Goal: Information Seeking & Learning: Compare options

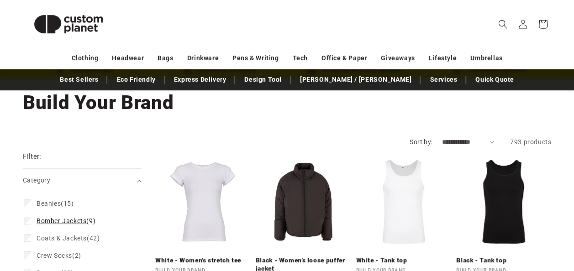
scroll to position [91, 0]
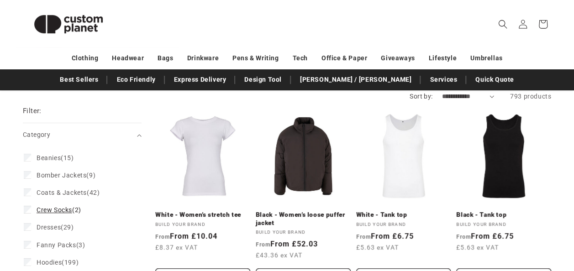
click at [73, 214] on span "Crew Socks (2)" at bounding box center [59, 210] width 45 height 8
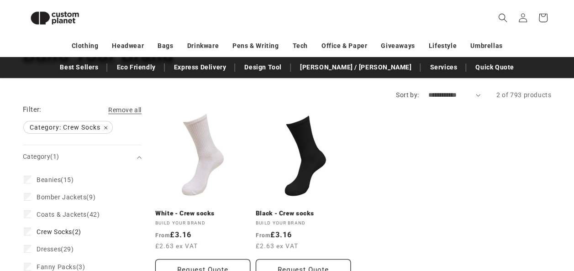
scroll to position [79, 0]
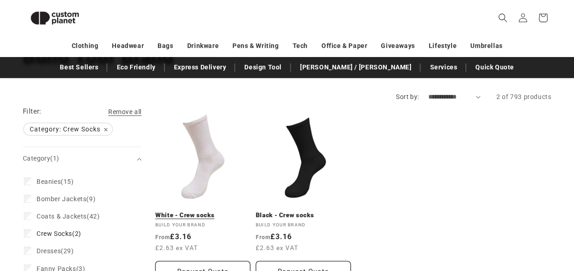
click at [201, 216] on link "White - Crew socks" at bounding box center [202, 216] width 95 height 8
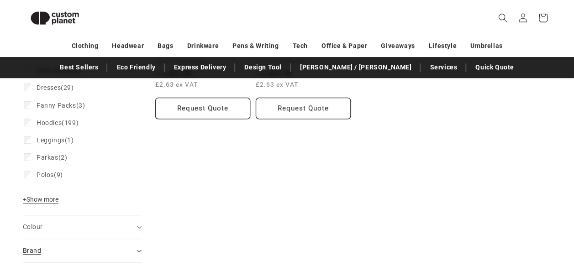
scroll to position [307, 0]
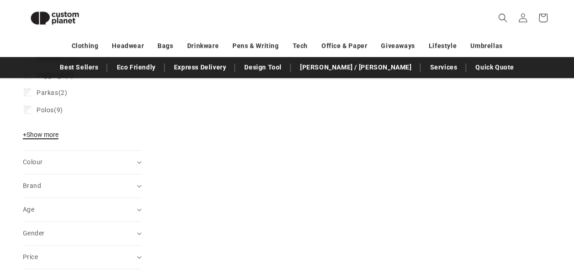
click at [36, 136] on span "+ Show more" at bounding box center [41, 134] width 36 height 7
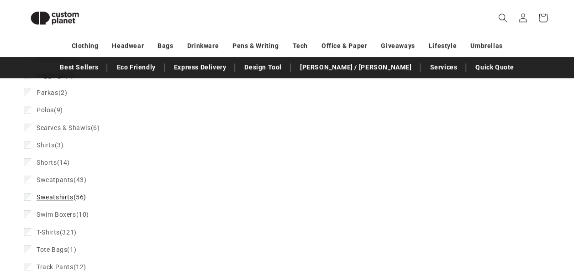
click at [48, 196] on span "Sweatshirts" at bounding box center [55, 197] width 37 height 7
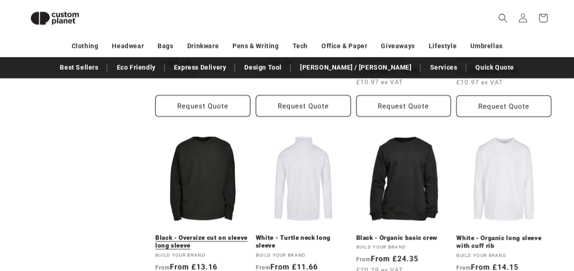
scroll to position [855, 0]
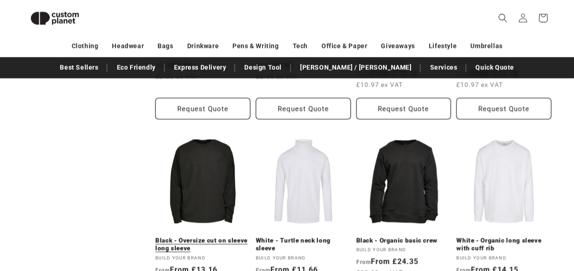
click at [209, 237] on link "Black - Oversize cut on sleeve long sleeve" at bounding box center [202, 245] width 95 height 16
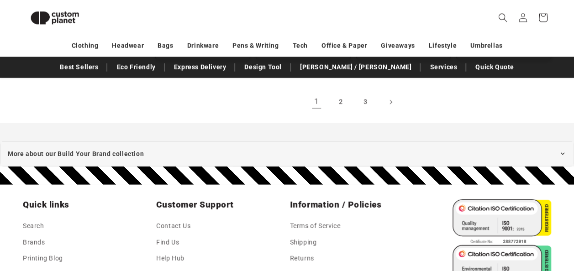
scroll to position [1038, 0]
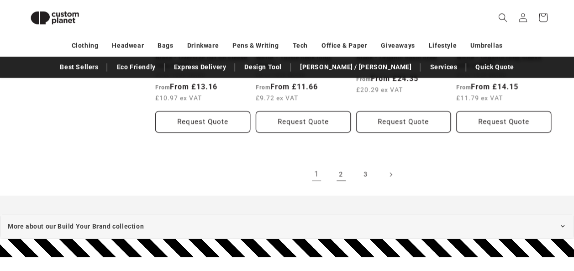
click at [338, 175] on link "2" at bounding box center [341, 175] width 20 height 20
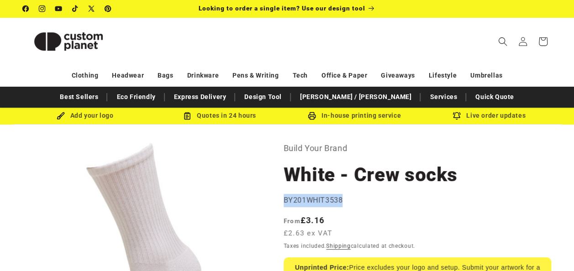
drag, startPoint x: 346, startPoint y: 200, endPoint x: 282, endPoint y: 200, distance: 64.0
drag, startPoint x: 282, startPoint y: 200, endPoint x: 296, endPoint y: 200, distance: 14.2
copy span "BY201WHIT3538"
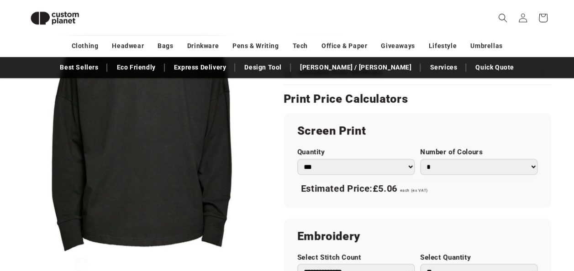
scroll to position [262, 0]
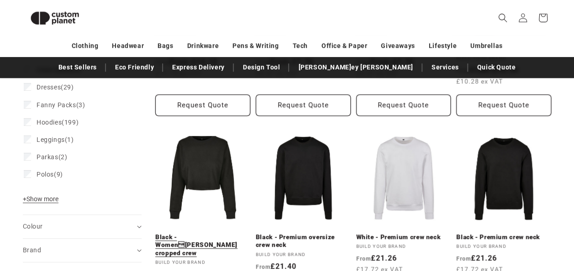
scroll to position [307, 0]
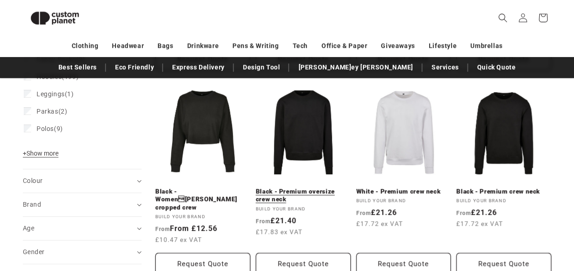
click at [311, 188] on link "Black - Premium oversize crew neck" at bounding box center [303, 196] width 95 height 16
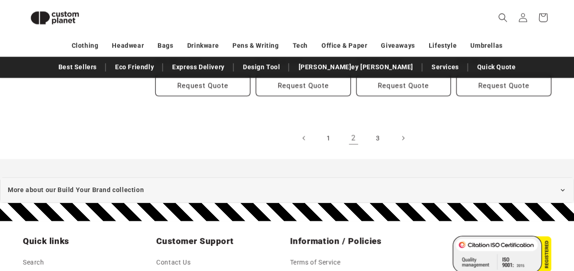
scroll to position [947, 0]
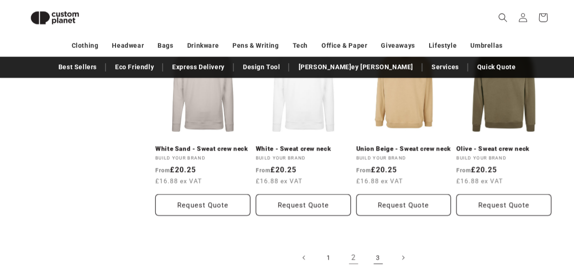
click at [377, 249] on link "3" at bounding box center [378, 258] width 20 height 20
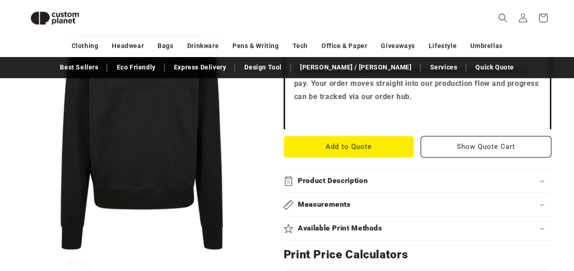
scroll to position [399, 0]
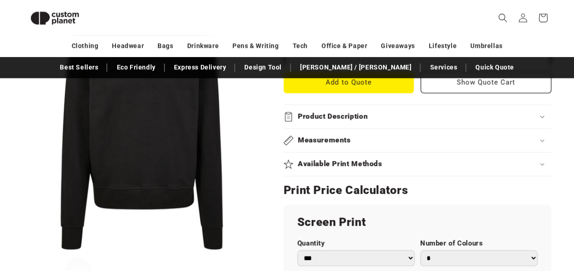
click at [544, 118] on div "Product Description" at bounding box center [418, 117] width 268 height 10
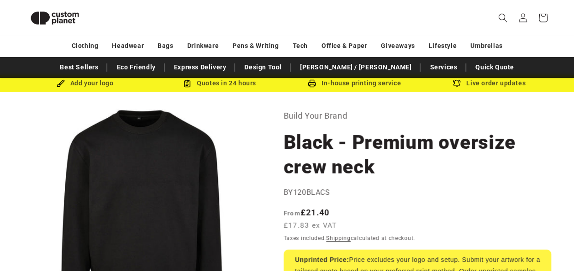
scroll to position [0, 0]
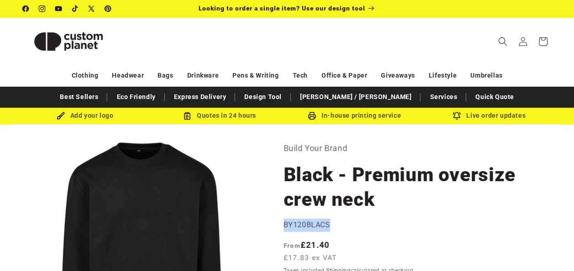
drag, startPoint x: 334, startPoint y: 227, endPoint x: 281, endPoint y: 226, distance: 52.6
drag, startPoint x: 281, startPoint y: 226, endPoint x: 297, endPoint y: 222, distance: 16.1
copy span "BY120BLACS"
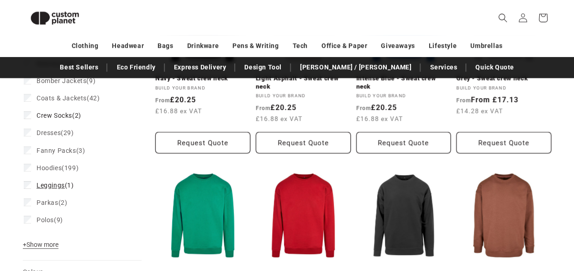
scroll to position [307, 0]
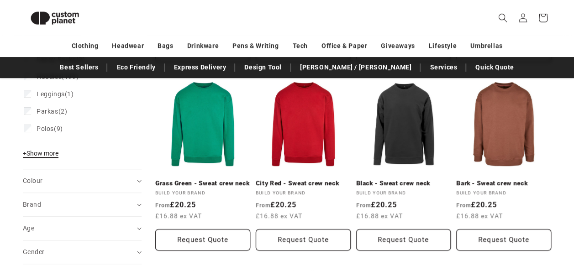
click at [48, 156] on span "+ Show more" at bounding box center [41, 153] width 36 height 7
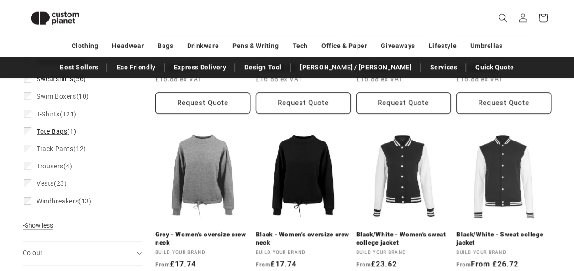
scroll to position [490, 0]
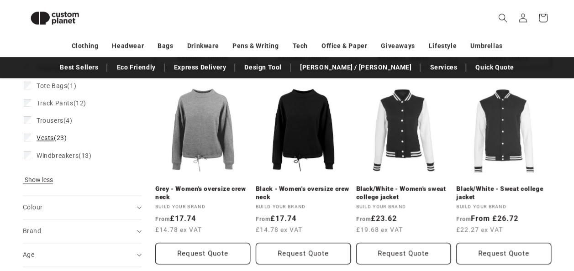
click at [48, 140] on span "Vests" at bounding box center [45, 137] width 17 height 7
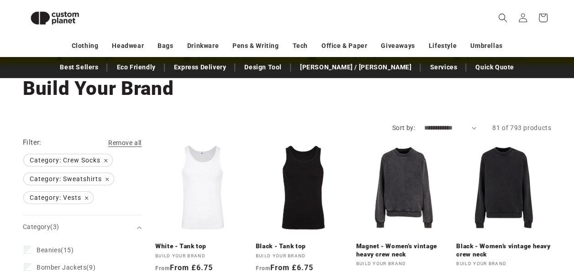
scroll to position [93, 0]
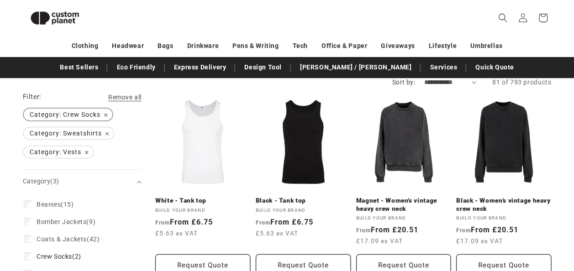
click at [106, 114] on span "Category: Crew Socks Remove filter" at bounding box center [68, 115] width 89 height 12
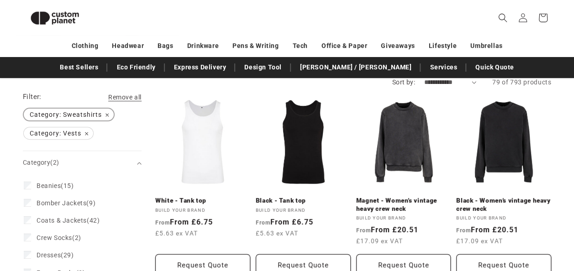
click at [106, 116] on span "Category: Sweatshirts Remove filter" at bounding box center [69, 115] width 90 height 12
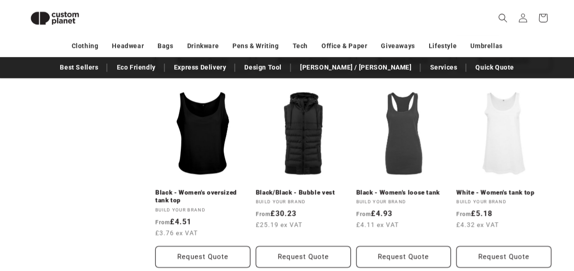
scroll to position [687, 0]
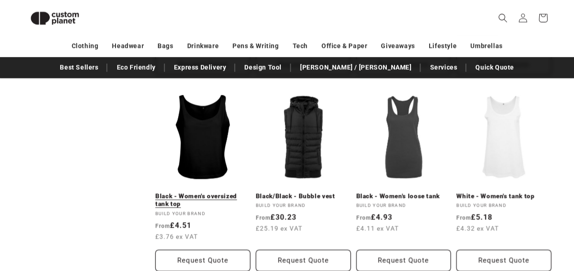
click at [200, 192] on link "Black - Women's oversized tank top" at bounding box center [202, 200] width 95 height 16
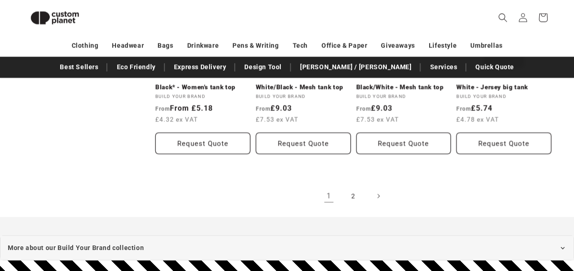
scroll to position [1007, 0]
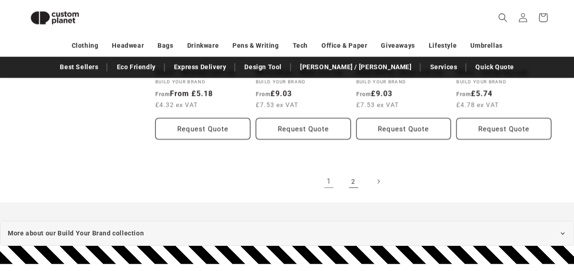
click at [349, 183] on link "2" at bounding box center [354, 182] width 20 height 20
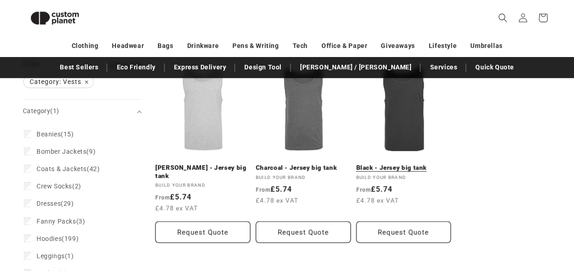
scroll to position [125, 0]
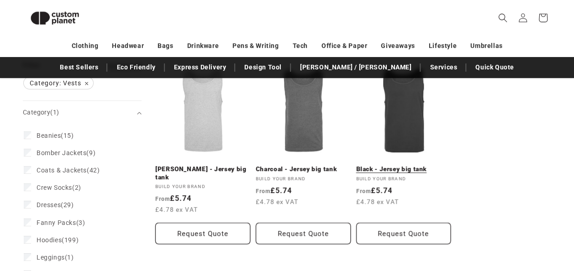
click at [404, 171] on link "Black - Jersey big tank" at bounding box center [403, 169] width 95 height 8
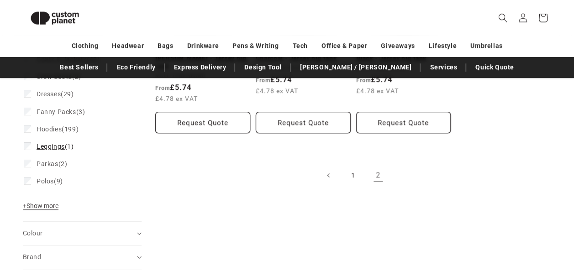
scroll to position [216, 0]
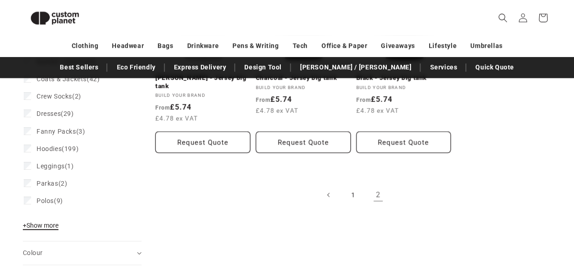
click at [56, 224] on span "+ Show more" at bounding box center [41, 225] width 36 height 7
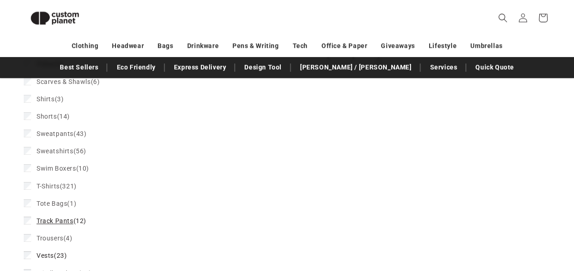
scroll to position [399, 0]
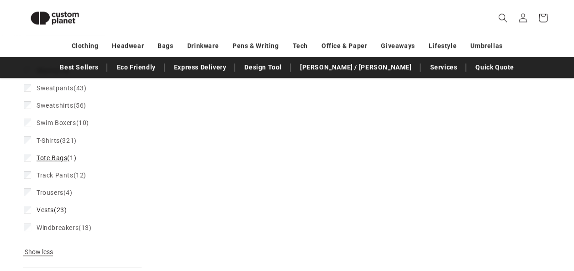
click at [55, 158] on span "Tote Bags" at bounding box center [52, 157] width 31 height 7
click at [43, 213] on span "Vests" at bounding box center [45, 210] width 17 height 7
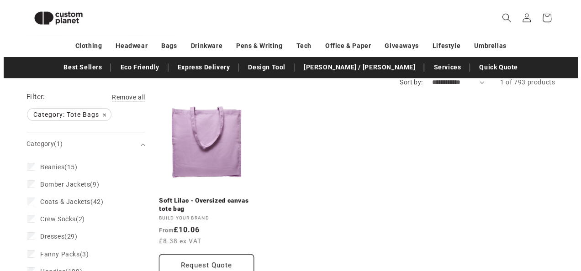
scroll to position [79, 0]
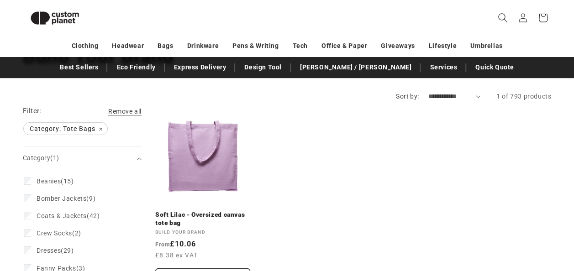
click at [506, 20] on icon "Search" at bounding box center [503, 18] width 10 height 10
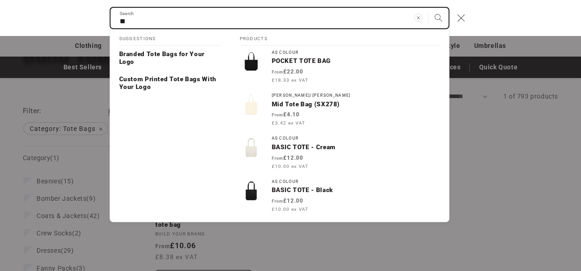
type input "*"
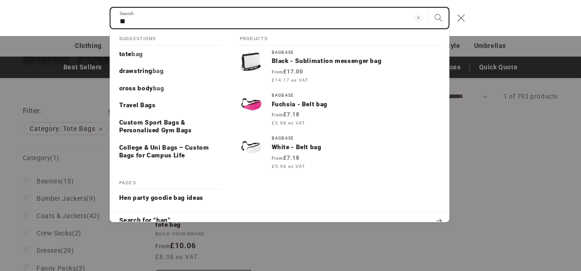
type input "*"
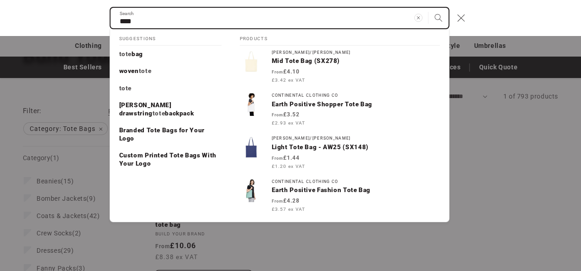
type input "****"
click at [429, 8] on button "Search" at bounding box center [439, 18] width 20 height 20
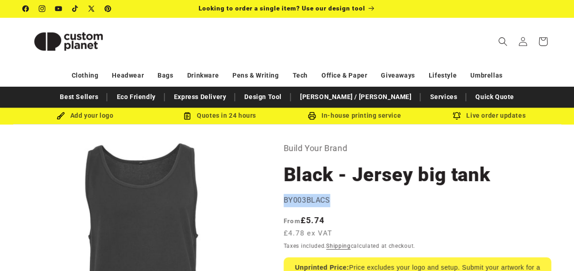
drag, startPoint x: 333, startPoint y: 201, endPoint x: 284, endPoint y: 201, distance: 48.9
copy span "BY003BLACS"
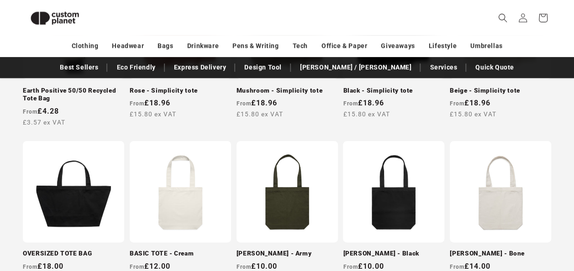
scroll to position [490, 0]
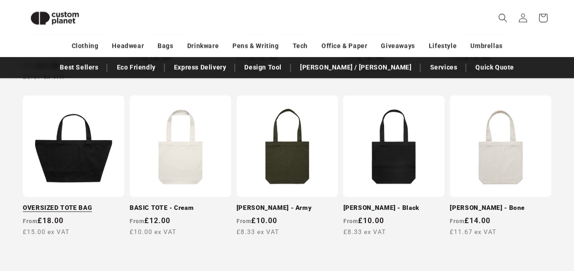
click at [88, 204] on link "OVERSIZED TOTE BAG" at bounding box center [73, 208] width 101 height 8
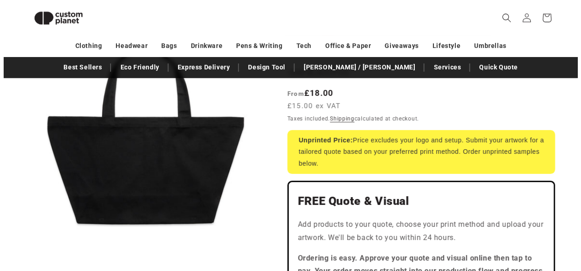
scroll to position [33, 0]
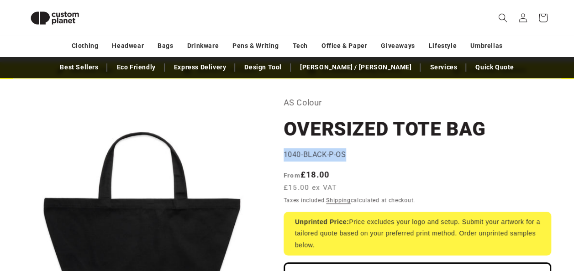
drag, startPoint x: 349, startPoint y: 155, endPoint x: 285, endPoint y: 157, distance: 64.0
drag, startPoint x: 285, startPoint y: 157, endPoint x: 291, endPoint y: 156, distance: 5.5
copy span "1040-BLACK-P-OS"
click at [504, 19] on icon "Search" at bounding box center [503, 18] width 10 height 10
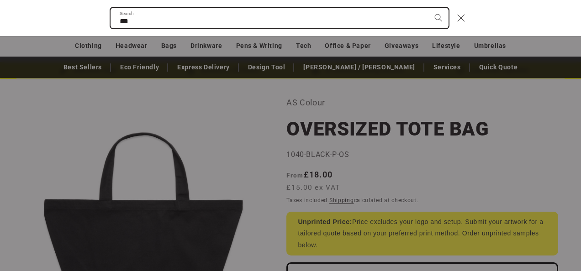
type input "***"
click at [429, 8] on button "Search" at bounding box center [439, 18] width 20 height 20
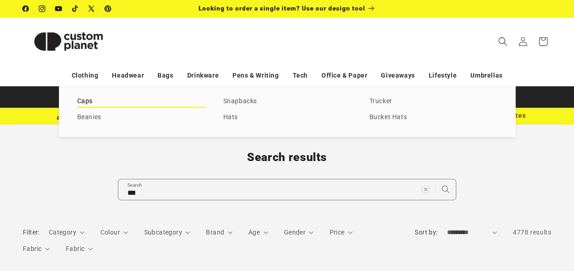
click at [85, 102] on link "Caps" at bounding box center [141, 101] width 128 height 12
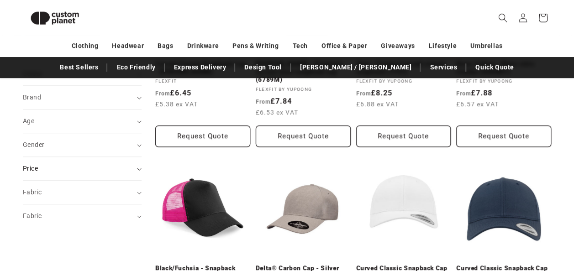
scroll to position [216, 0]
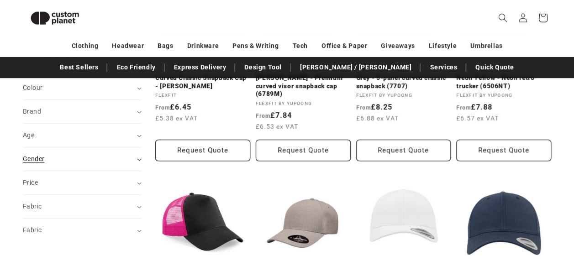
click at [35, 152] on summary "Gender (0)" at bounding box center [82, 159] width 119 height 23
click at [50, 198] on span "Unisex" at bounding box center [47, 199] width 21 height 7
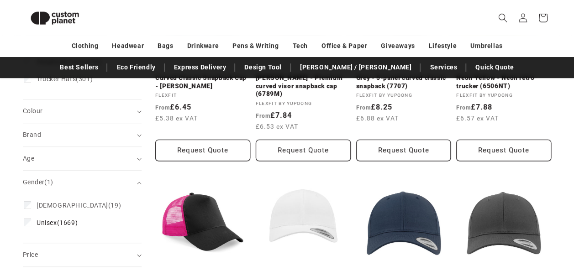
scroll to position [239, 0]
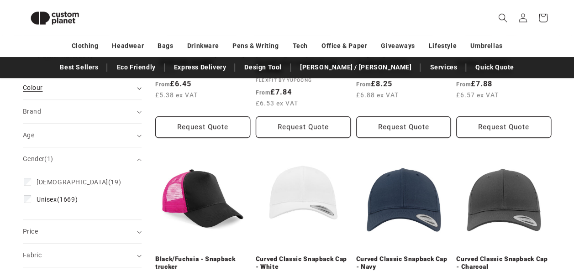
click at [35, 87] on span "Colour (0)" at bounding box center [33, 87] width 20 height 7
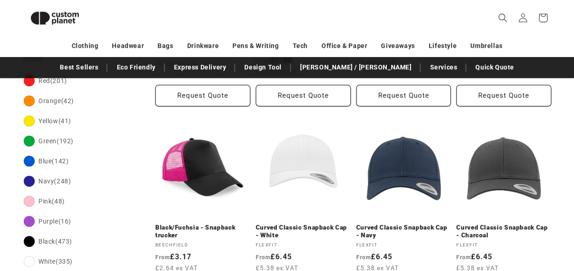
scroll to position [285, 0]
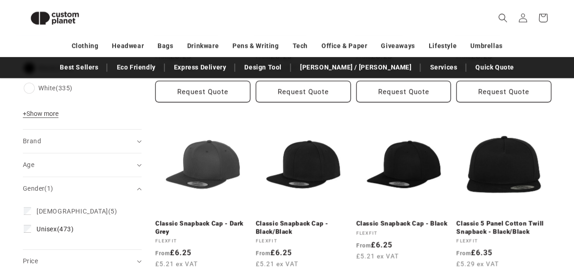
scroll to position [441, 0]
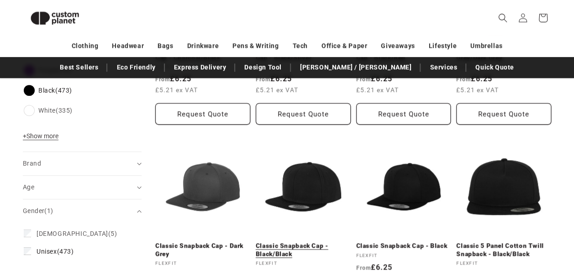
click at [301, 242] on link "Classic Snapback Cap - Black/Black" at bounding box center [303, 250] width 95 height 16
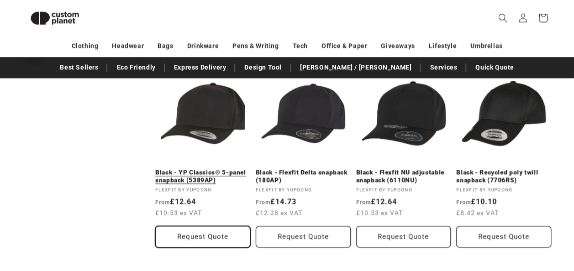
scroll to position [715, 0]
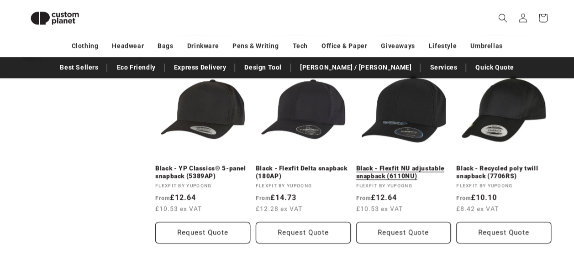
click at [398, 176] on link "Black - Flexfit NU adjustable snapback (6110NU)" at bounding box center [403, 172] width 95 height 16
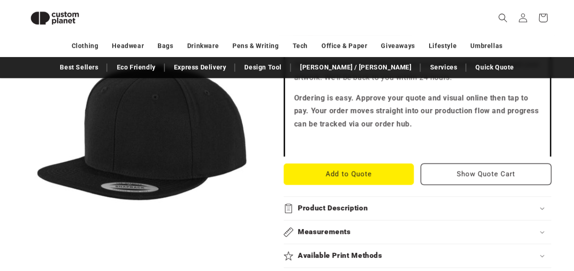
scroll to position [398, 0]
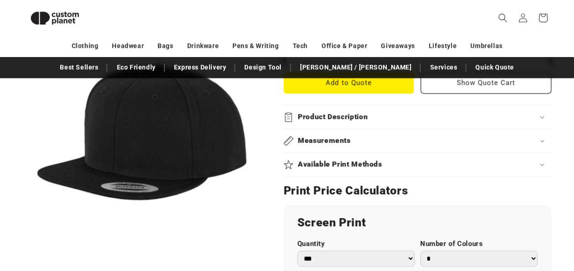
click at [540, 119] on div "Product Description" at bounding box center [418, 117] width 268 height 10
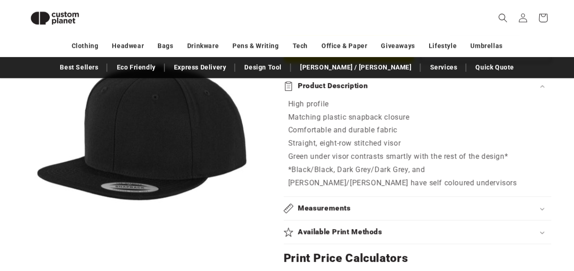
scroll to position [444, 0]
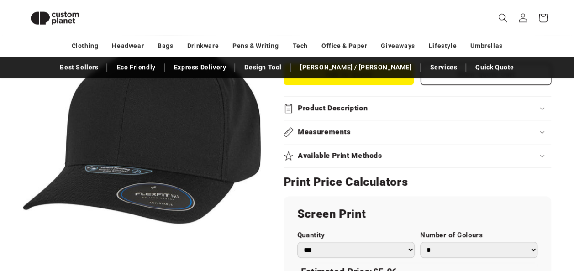
scroll to position [353, 0]
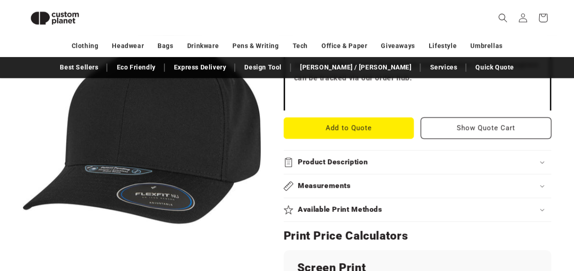
click at [540, 161] on icon at bounding box center [542, 162] width 5 height 3
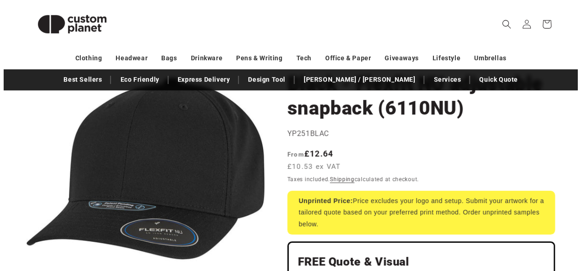
scroll to position [46, 0]
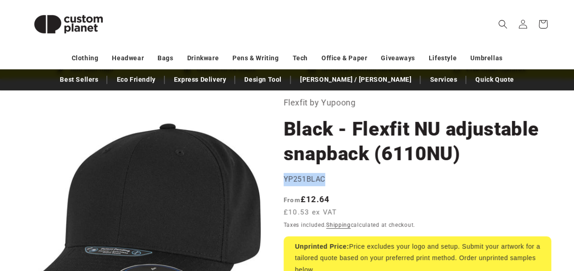
drag, startPoint x: 329, startPoint y: 178, endPoint x: 285, endPoint y: 181, distance: 44.9
drag, startPoint x: 285, startPoint y: 181, endPoint x: 293, endPoint y: 181, distance: 8.7
copy span "YP251BLAC"
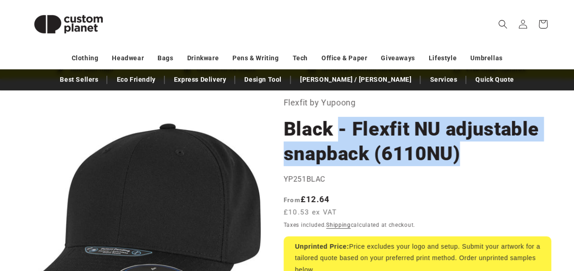
drag, startPoint x: 458, startPoint y: 154, endPoint x: 339, endPoint y: 131, distance: 121.5
click at [339, 131] on h1 "Black - Flexfit NU adjustable snapback (6110NU)" at bounding box center [418, 141] width 268 height 49
copy h1 "- Flexfit NU adjustable snapback (6110NU)"
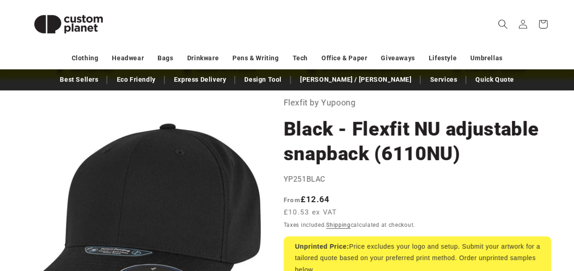
click at [499, 27] on icon "Search" at bounding box center [503, 24] width 10 height 10
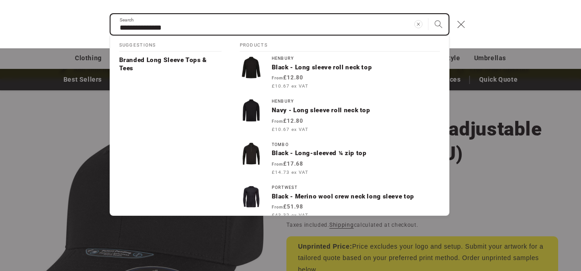
type input "**********"
click at [429, 14] on button "Search" at bounding box center [439, 24] width 20 height 20
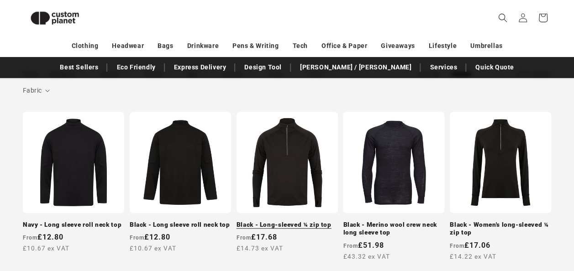
scroll to position [125, 0]
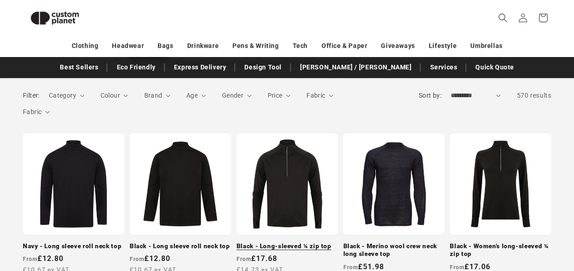
click at [291, 243] on link "Black - Long-sleeved ¼ zip top" at bounding box center [287, 247] width 101 height 8
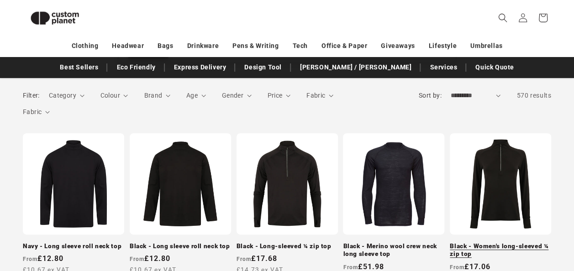
click at [502, 243] on link "Black - Women's long-sleeved ¼ zip top" at bounding box center [500, 251] width 101 height 16
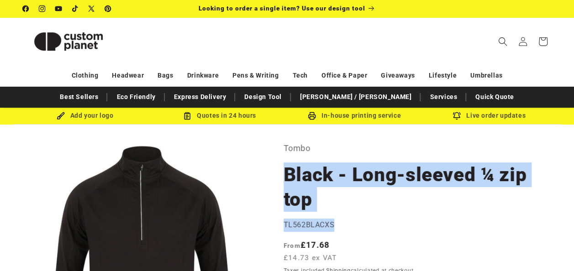
drag, startPoint x: 336, startPoint y: 227, endPoint x: 287, endPoint y: 175, distance: 70.8
drag, startPoint x: 287, startPoint y: 175, endPoint x: 299, endPoint y: 175, distance: 11.9
copy section "Black - Long-sleeved ¼ zip top Black - Long-sleeved ¼ zip top TL562BLACXS"
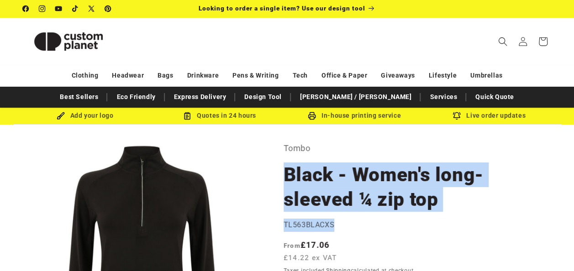
drag, startPoint x: 337, startPoint y: 224, endPoint x: 285, endPoint y: 180, distance: 68.0
drag, startPoint x: 285, startPoint y: 180, endPoint x: 302, endPoint y: 183, distance: 16.8
copy section "Black - Women's long-sleeved ¼ zip top Black - Women's long-sleeved ¼ zip top T…"
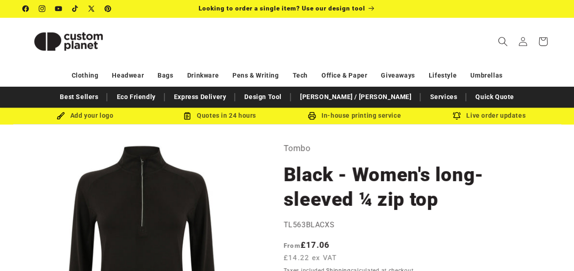
click at [503, 39] on icon "Search" at bounding box center [503, 42] width 10 height 10
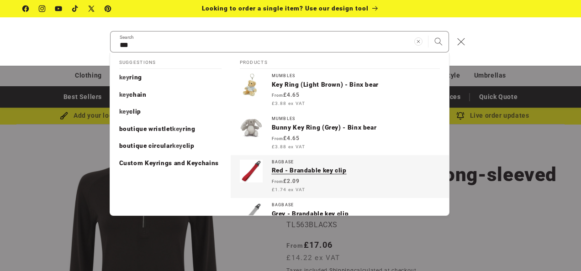
click at [286, 175] on p "Red - Brandable key clip" at bounding box center [356, 171] width 168 height 8
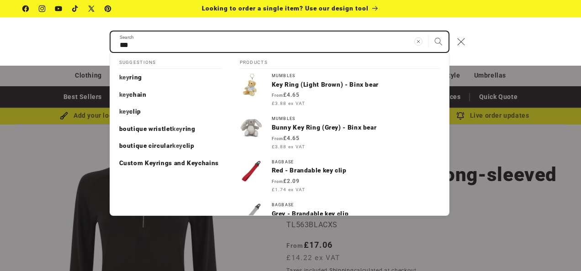
drag, startPoint x: 161, startPoint y: 45, endPoint x: 109, endPoint y: 45, distance: 51.6
click at [109, 45] on div "*** Search Suggestions key ring key chain key clip boutique wristlet key ring b…" at bounding box center [290, 41] width 581 height 48
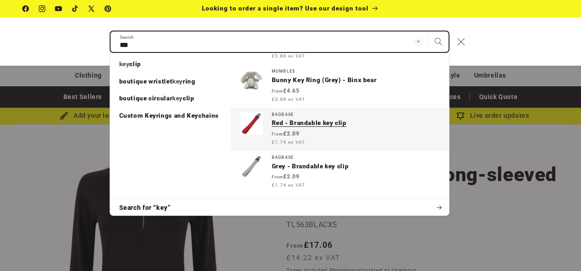
scroll to position [48, 0]
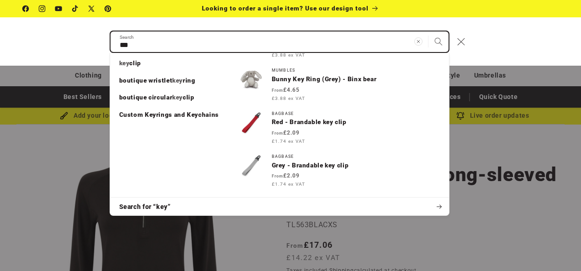
click at [149, 46] on input "***" at bounding box center [280, 42] width 338 height 21
type input "********"
click at [429, 32] on button "Search" at bounding box center [439, 42] width 20 height 20
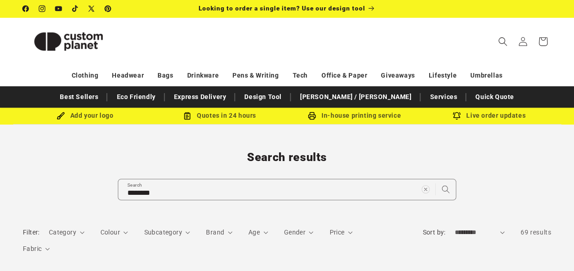
click at [509, 183] on div "Search results ******** Search" at bounding box center [287, 175] width 574 height 50
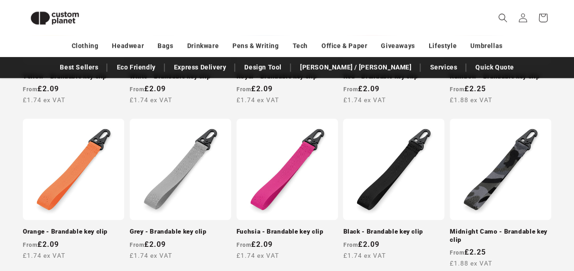
scroll to position [307, 0]
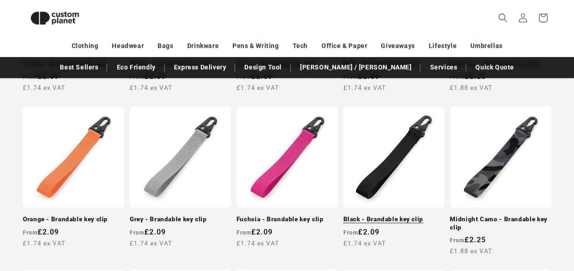
click at [395, 216] on link "Black - Brandable key clip" at bounding box center [393, 220] width 101 height 8
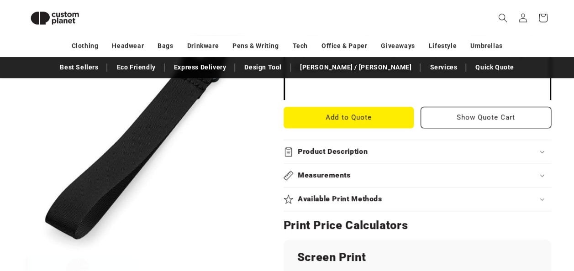
scroll to position [353, 0]
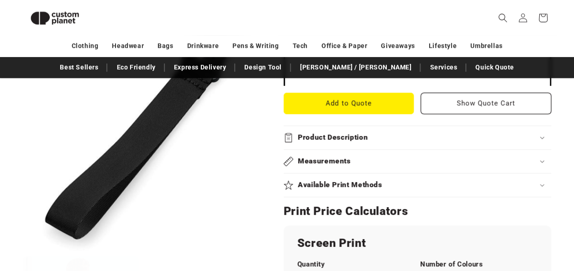
click at [543, 138] on icon at bounding box center [542, 138] width 5 height 3
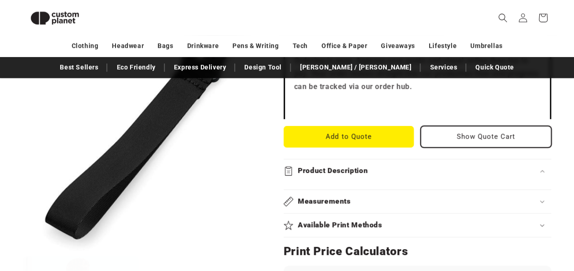
scroll to position [307, 0]
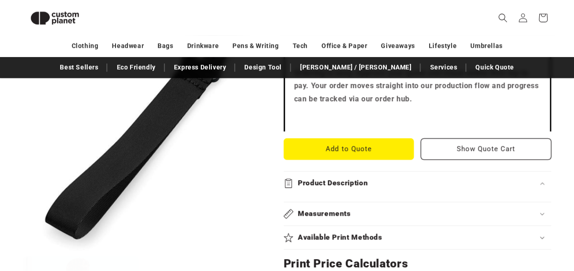
click at [544, 184] on icon at bounding box center [542, 183] width 5 height 3
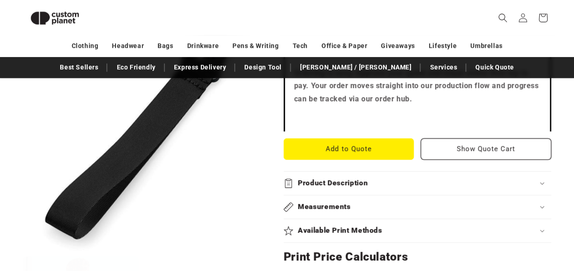
click at [544, 184] on icon at bounding box center [542, 183] width 5 height 3
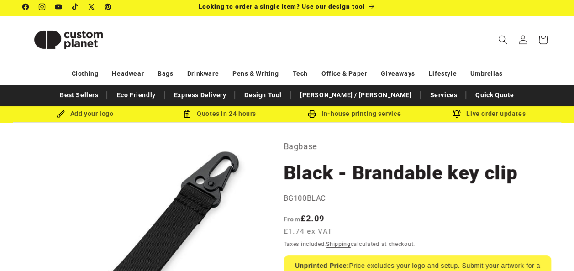
scroll to position [0, 0]
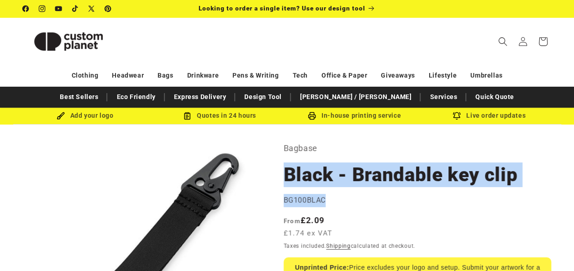
drag, startPoint x: 330, startPoint y: 200, endPoint x: 287, endPoint y: 175, distance: 50.4
drag, startPoint x: 287, startPoint y: 175, endPoint x: 300, endPoint y: 177, distance: 13.5
copy section "Black - Brandable key clip Black - Brandable key clip BG100BLAC"
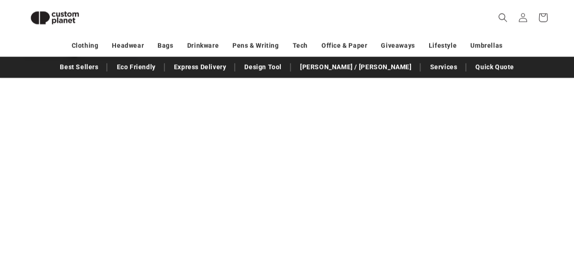
scroll to position [947, 0]
